Goal: Task Accomplishment & Management: Use online tool/utility

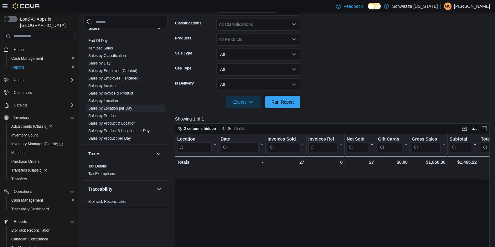
scroll to position [0, 343]
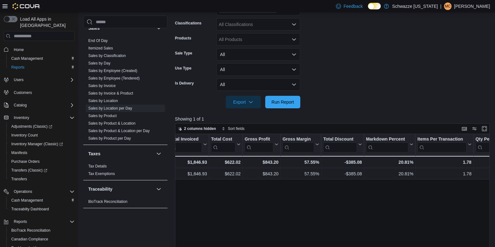
click at [171, 13] on div "Cash Management Cash Management Cash Out Details Compliance OCS Transaction Sub…" at bounding box center [287, 120] width 409 height 399
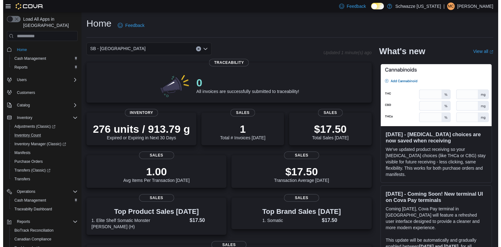
scroll to position [44, 0]
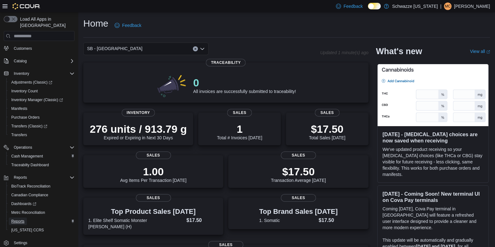
click at [21, 219] on span "Reports" at bounding box center [17, 221] width 13 height 5
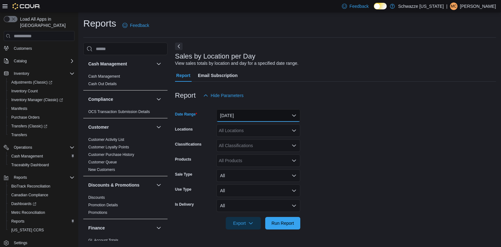
click at [269, 111] on button "[DATE]" at bounding box center [258, 115] width 84 height 13
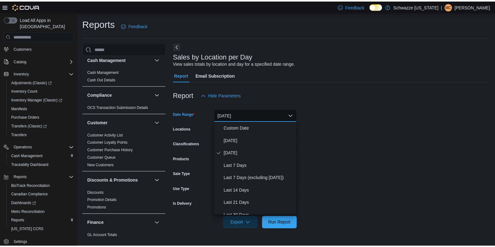
scroll to position [5, 0]
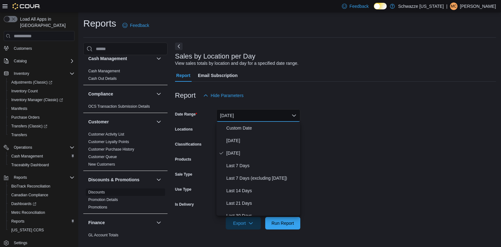
click at [93, 188] on span "Discounts" at bounding box center [125, 192] width 79 height 8
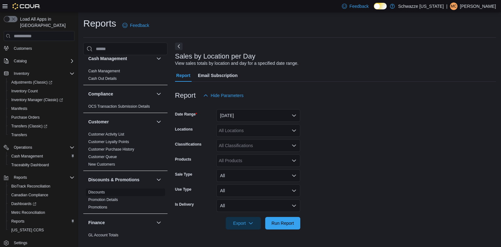
click at [98, 193] on link "Discounts" at bounding box center [96, 192] width 17 height 4
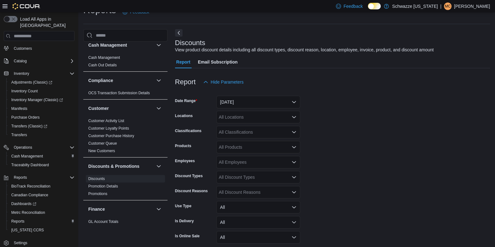
scroll to position [14, 0]
click at [266, 103] on button "Yesterday" at bounding box center [258, 101] width 84 height 13
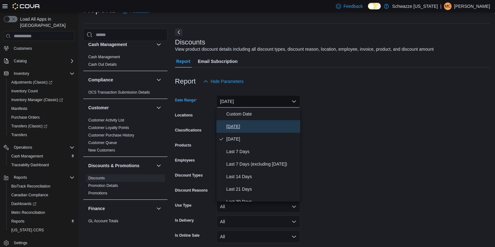
click at [241, 126] on span "Today" at bounding box center [261, 127] width 71 height 8
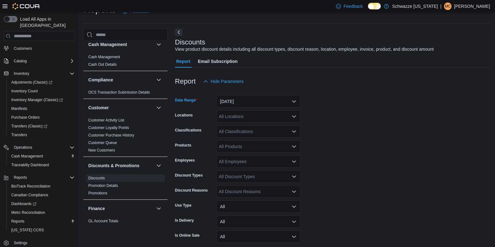
click at [258, 116] on div "All Locations" at bounding box center [258, 116] width 84 height 13
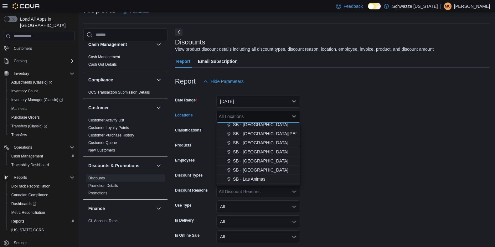
scroll to position [166, 0]
click at [257, 160] on span "SB - Highlands" at bounding box center [260, 160] width 55 height 6
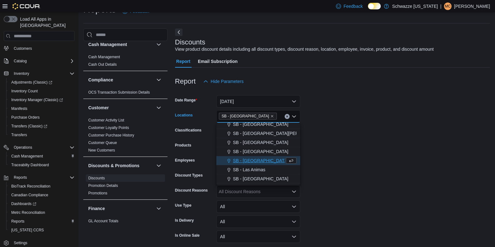
click at [336, 139] on form "Date Range Today Locations SB - Highlands Combo box. Selected. SB - Highlands. …" at bounding box center [332, 174] width 315 height 173
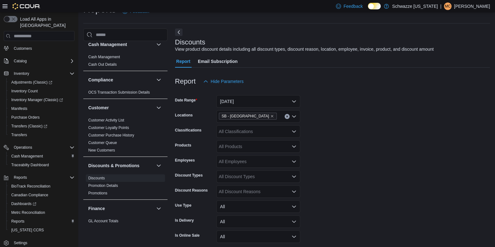
scroll to position [40, 0]
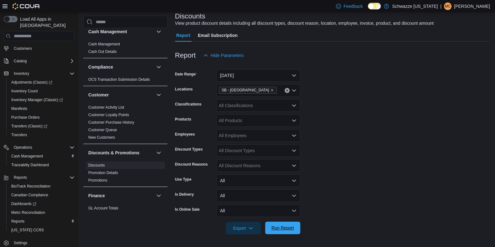
click at [281, 232] on span "Run Report" at bounding box center [283, 228] width 28 height 13
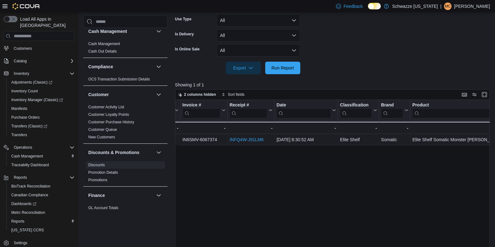
scroll to position [0, 453]
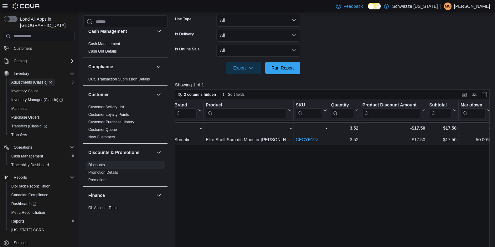
click at [26, 80] on span "Adjustments (Classic)" at bounding box center [31, 82] width 41 height 5
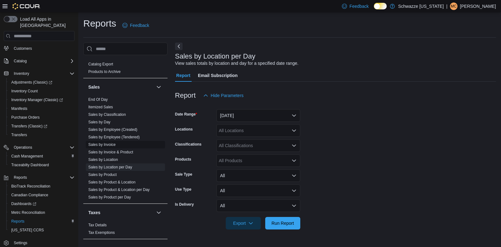
scroll to position [413, 0]
click at [245, 129] on div "All Locations" at bounding box center [258, 130] width 84 height 13
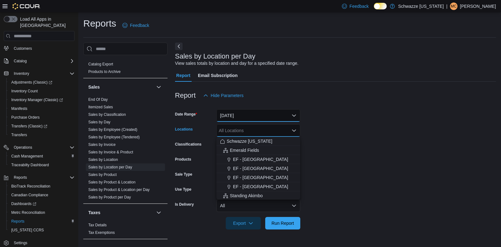
click at [247, 114] on button "Yesterday" at bounding box center [258, 115] width 84 height 13
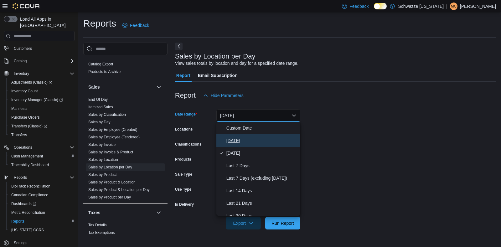
click at [239, 136] on button "Today" at bounding box center [258, 140] width 84 height 13
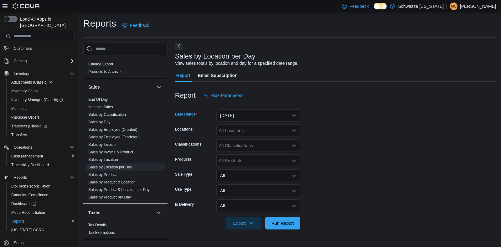
click at [242, 125] on div "All Locations" at bounding box center [258, 130] width 84 height 13
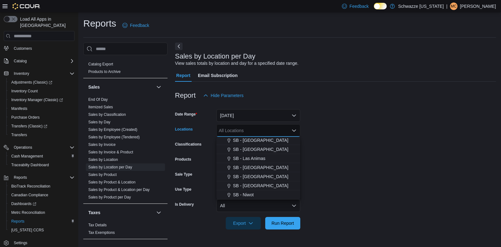
scroll to position [202, 0]
click at [254, 140] on span "SB - Highlands" at bounding box center [260, 138] width 55 height 6
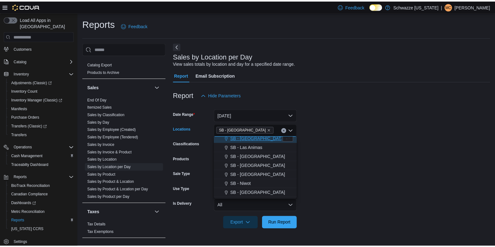
scroll to position [200, 0]
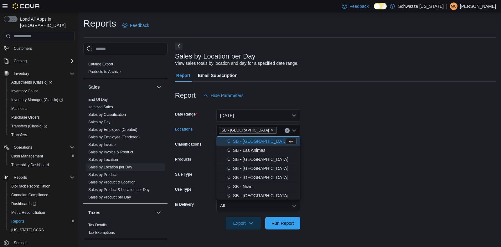
click at [322, 144] on form "Date Range Today Locations SB - Highlands Combo box. Selected. SB - Highlands. …" at bounding box center [335, 166] width 321 height 128
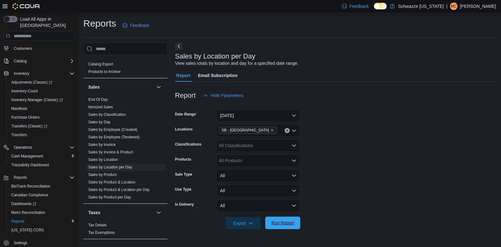
click at [289, 229] on span "Run Report" at bounding box center [283, 223] width 28 height 13
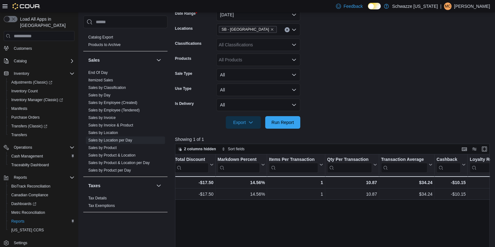
scroll to position [0, 491]
click at [456, 60] on form "Date Range Today Locations SB - Highlands Classifications All Classifications P…" at bounding box center [334, 65] width 318 height 128
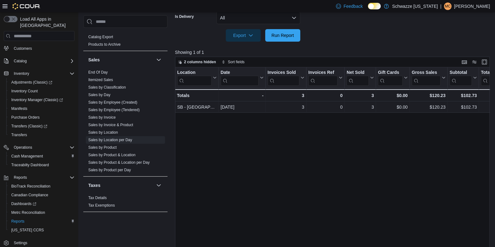
scroll to position [188, 0]
